Goal: Information Seeking & Learning: Understand process/instructions

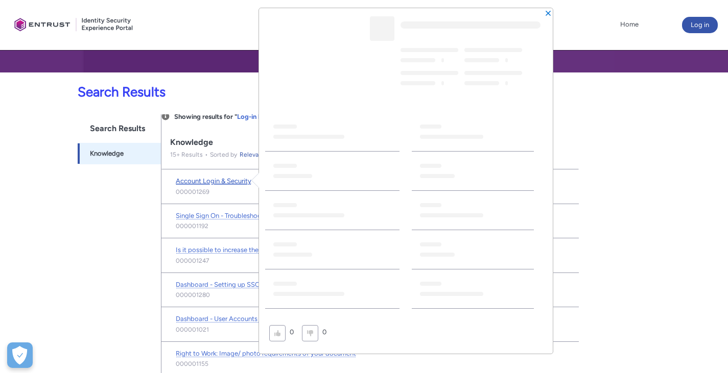
click at [197, 182] on span "Account Login & Security" at bounding box center [214, 181] width 76 height 8
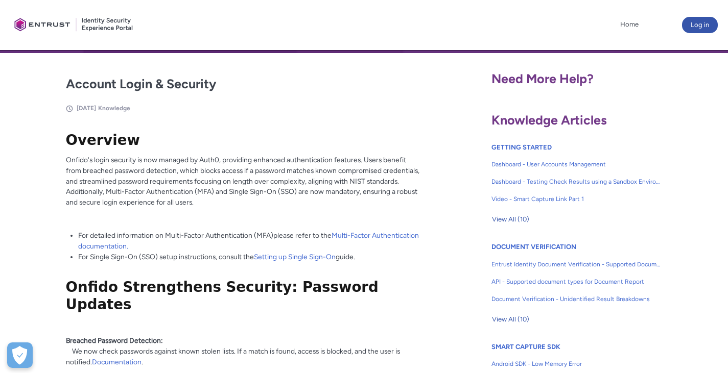
scroll to position [153, 0]
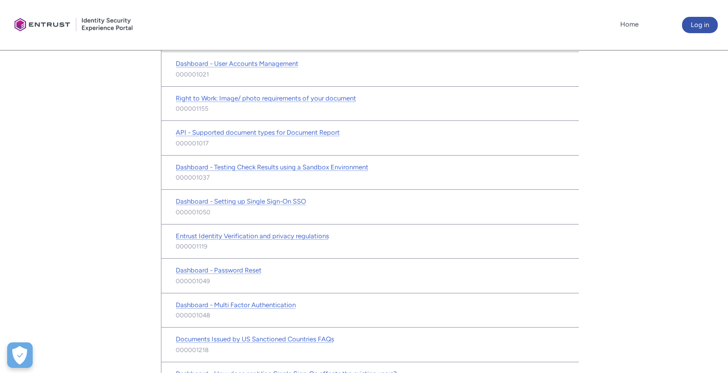
scroll to position [460, 0]
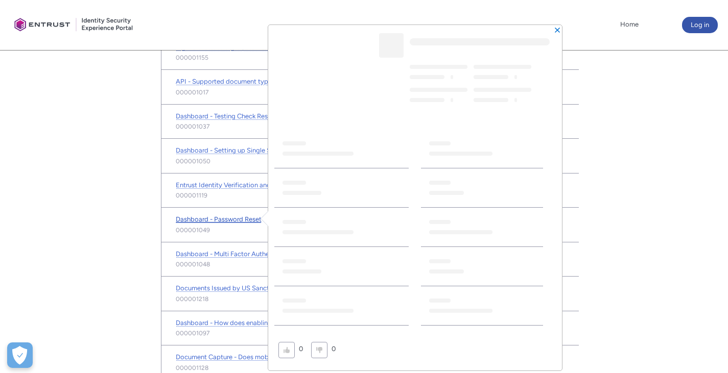
click at [221, 221] on span "Dashboard - Password Reset" at bounding box center [219, 220] width 86 height 8
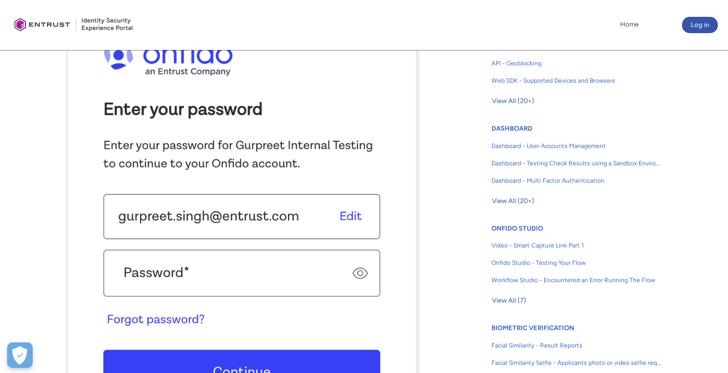
scroll to position [511, 0]
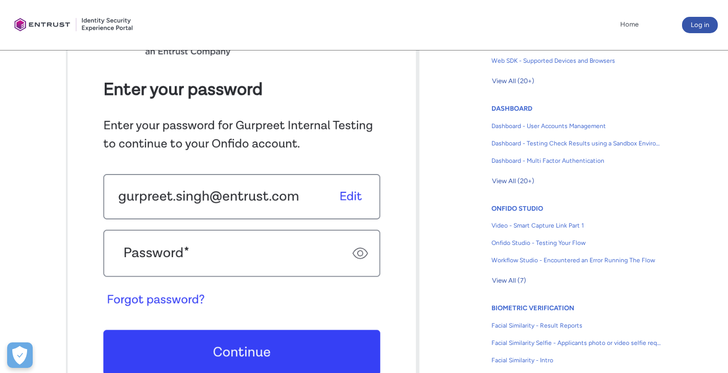
click at [221, 198] on img at bounding box center [243, 197] width 354 height 436
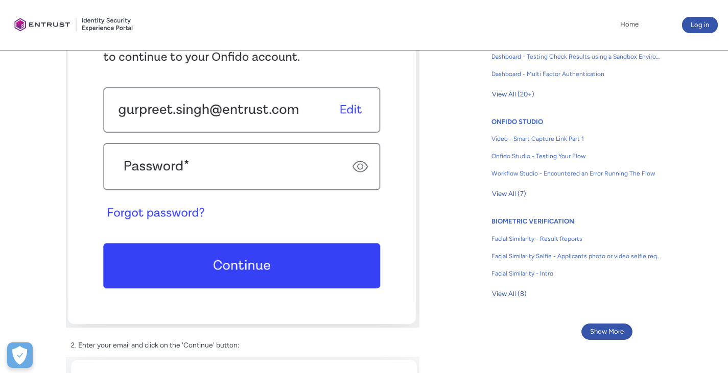
scroll to position [613, 0]
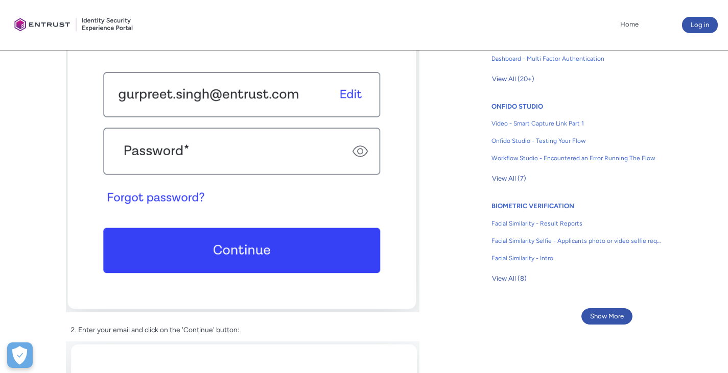
click at [164, 198] on img at bounding box center [243, 95] width 354 height 436
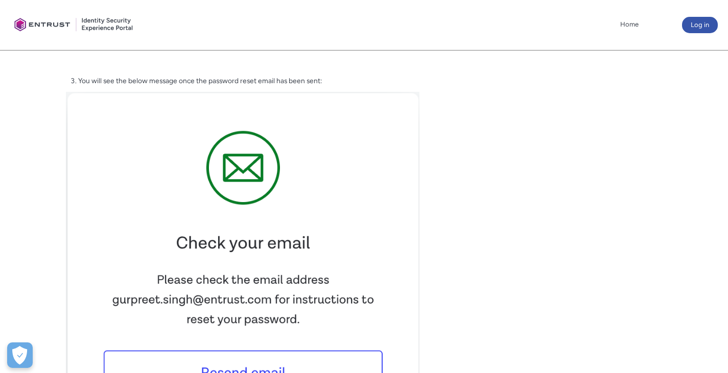
scroll to position [1226, 0]
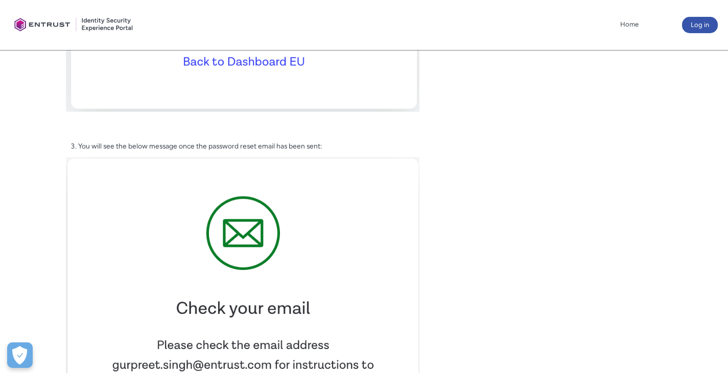
click at [478, 155] on div "Dashboard - Password Reset [DATE] Knowledge Fields in section = hidden by css o…" at bounding box center [242, 22] width 473 height 2001
click at [549, 103] on div "Need More Help? Knowledge Articles GETTING STARTED Dashboard - User Accounts Ma…" at bounding box center [606, 143] width 243 height 2286
